Goal: Obtain resource: Obtain resource

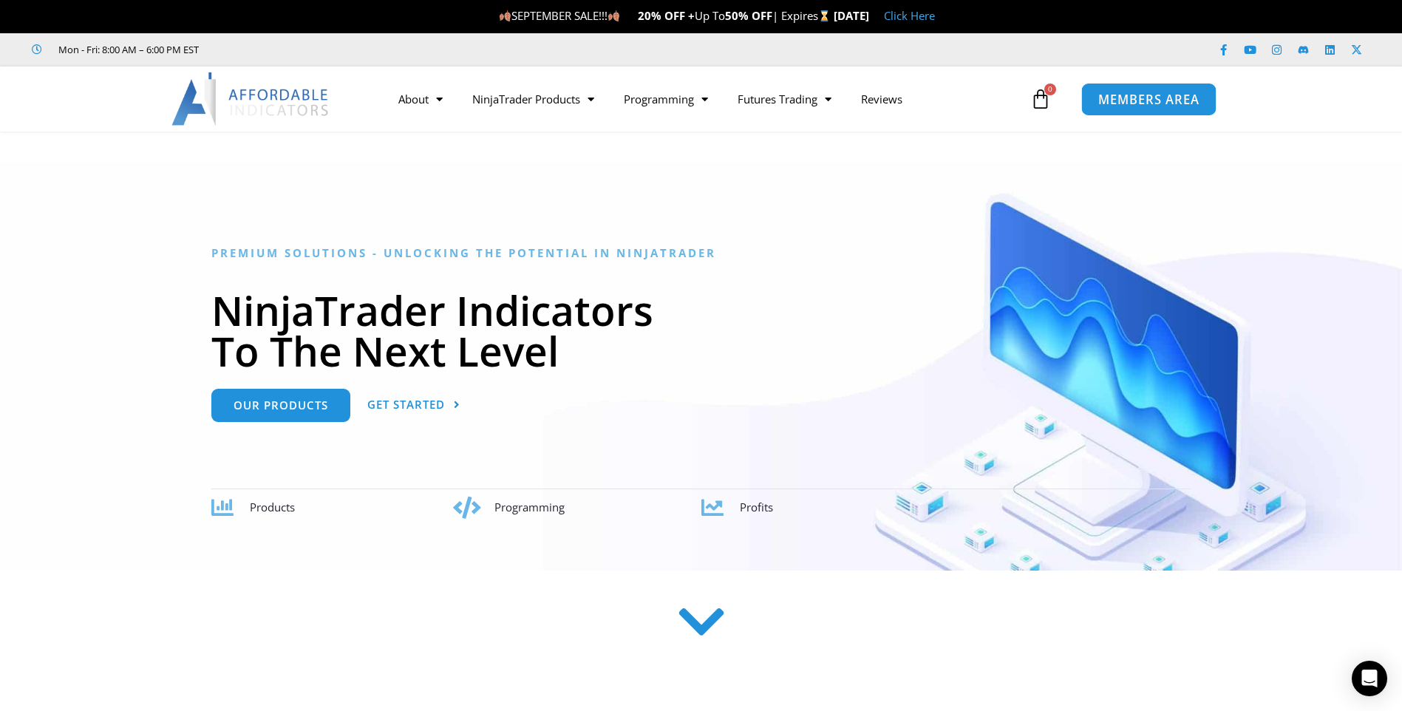
click at [1137, 98] on span "MEMBERS AREA" at bounding box center [1148, 99] width 101 height 13
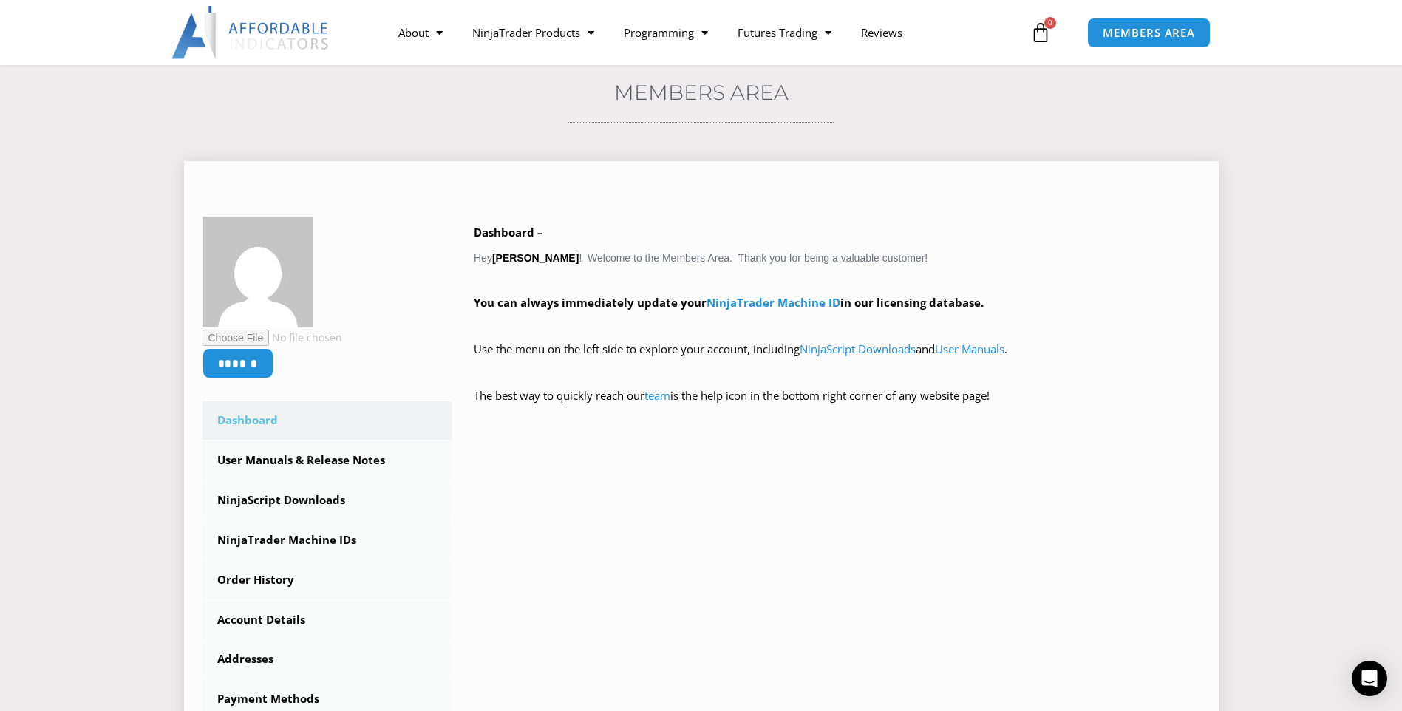
scroll to position [148, 0]
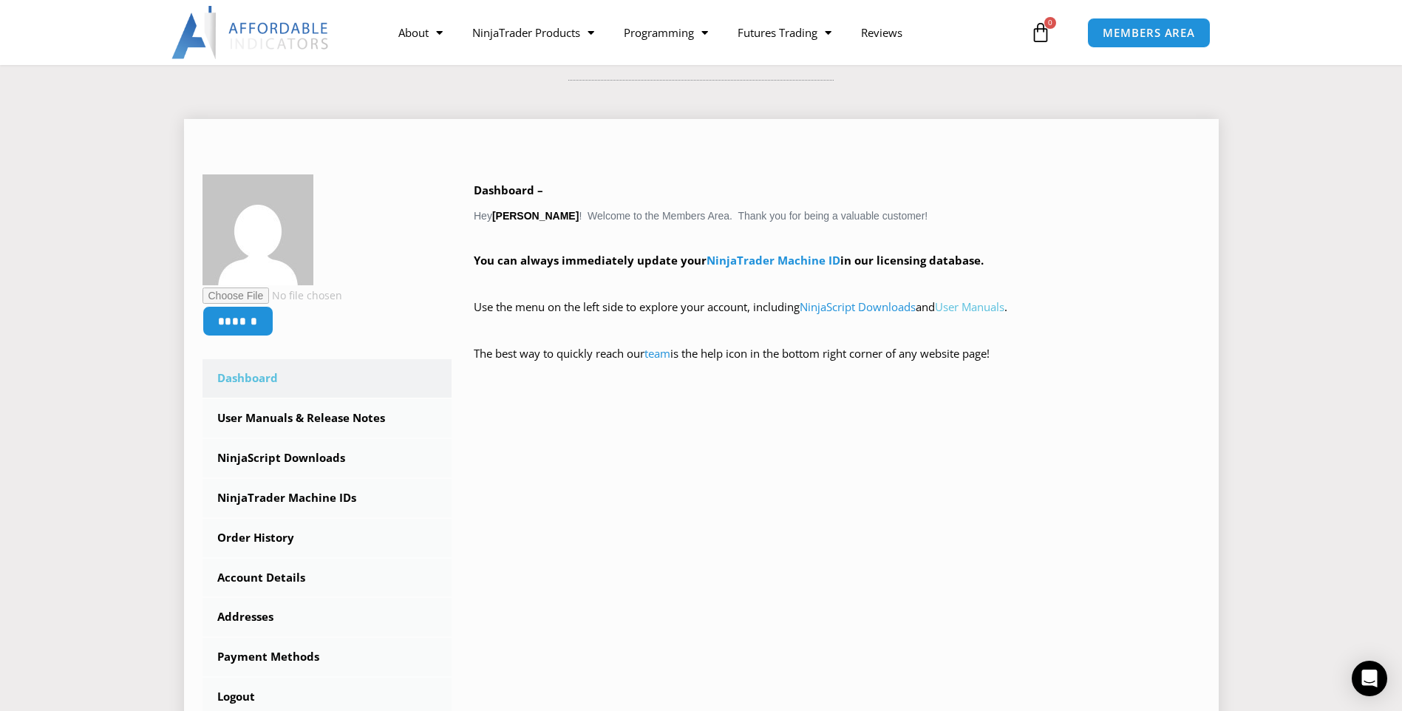
click at [985, 305] on link "User Manuals" at bounding box center [969, 306] width 69 height 15
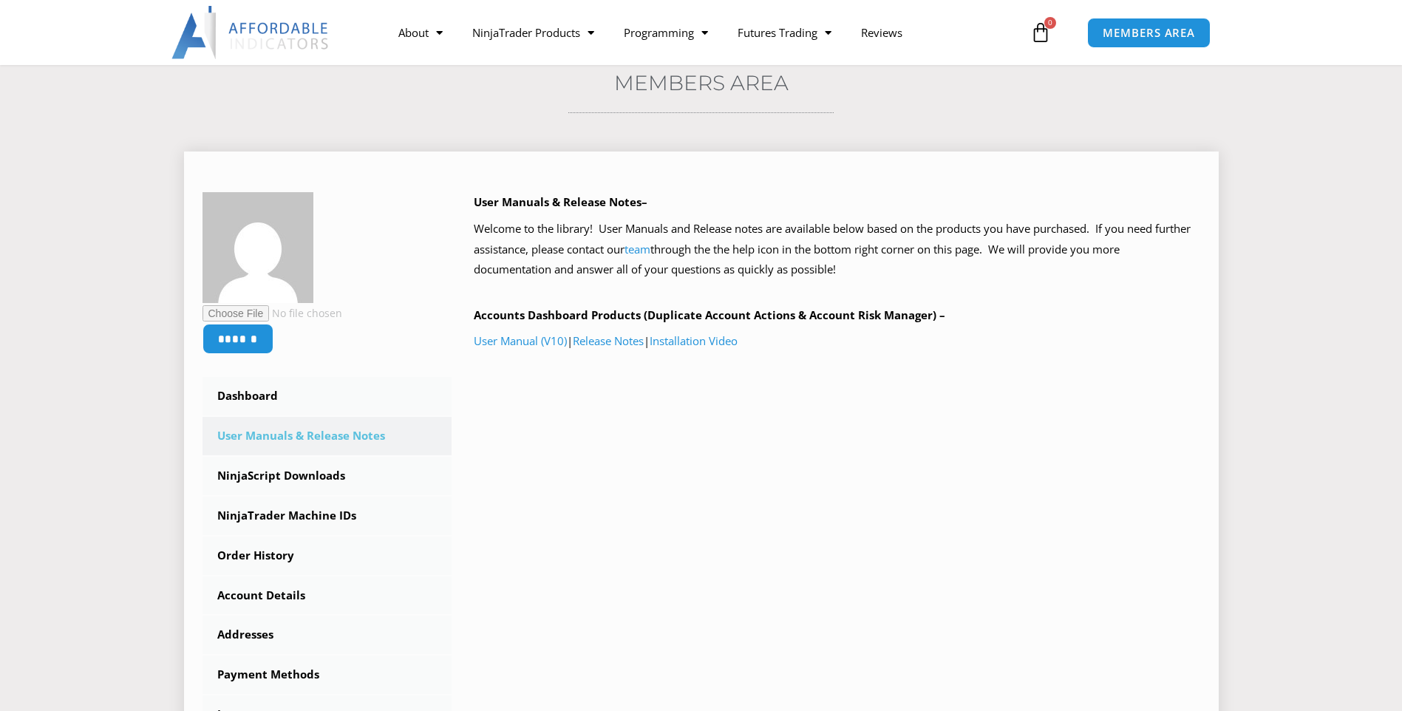
scroll to position [148, 0]
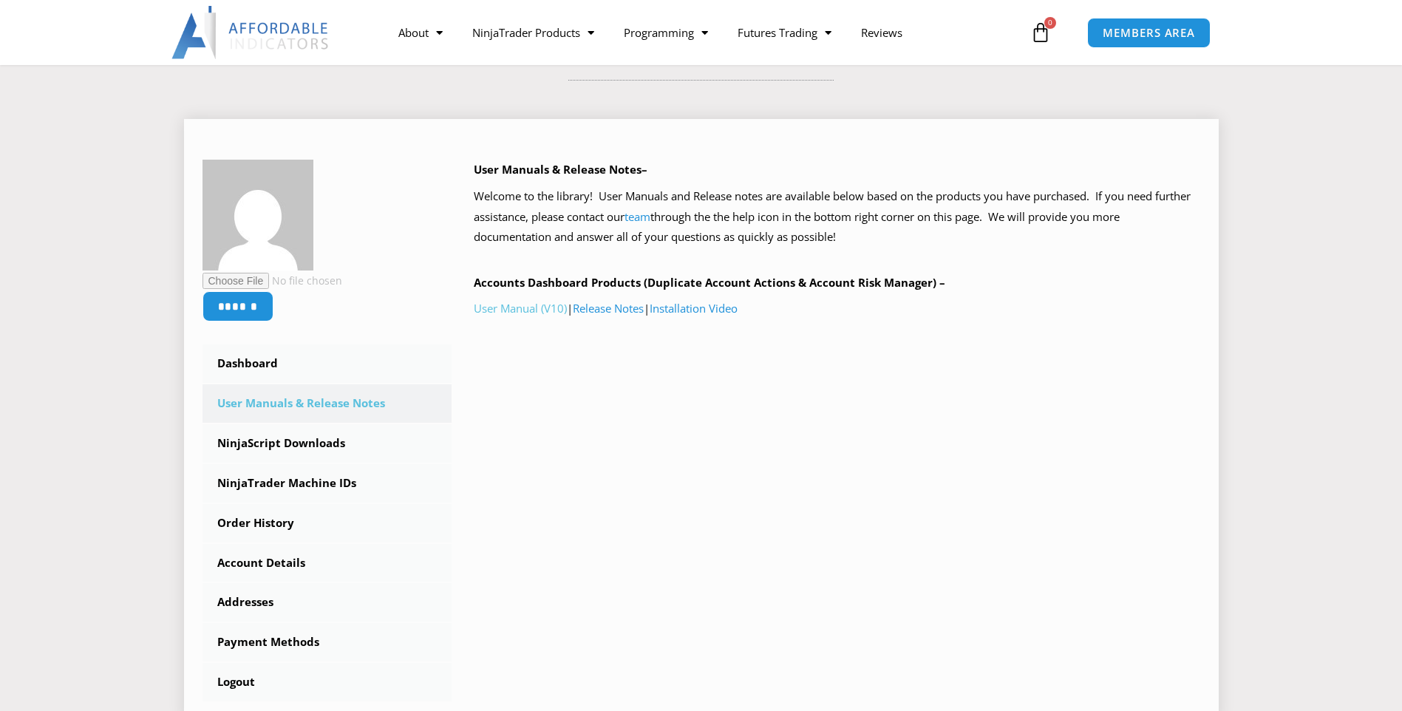
click at [540, 308] on link "User Manual (V10)" at bounding box center [520, 308] width 93 height 15
